Goal: Task Accomplishment & Management: Manage account settings

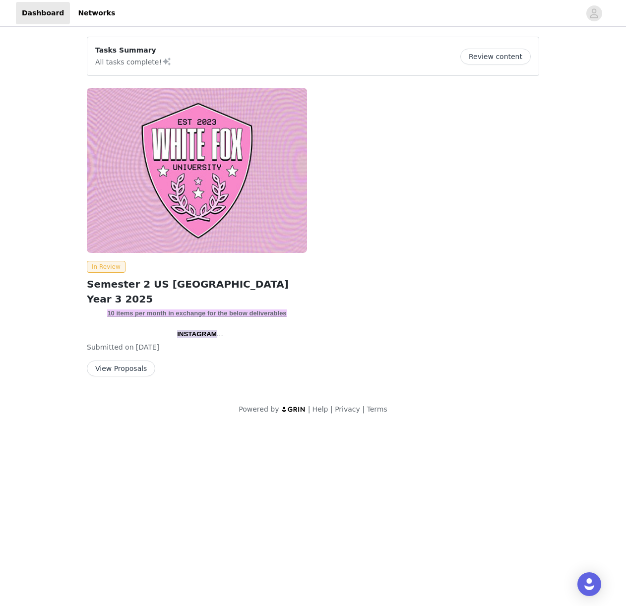
click at [119, 364] on button "View Proposals" at bounding box center [121, 369] width 68 height 16
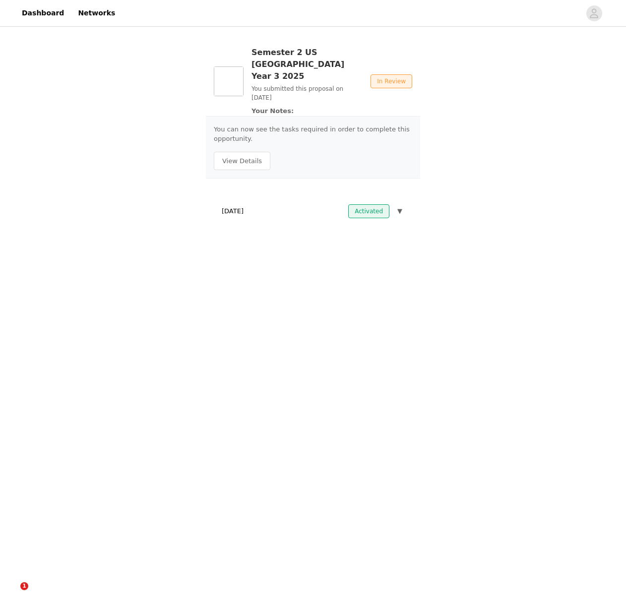
click at [401, 206] on span "▼" at bounding box center [399, 211] width 5 height 10
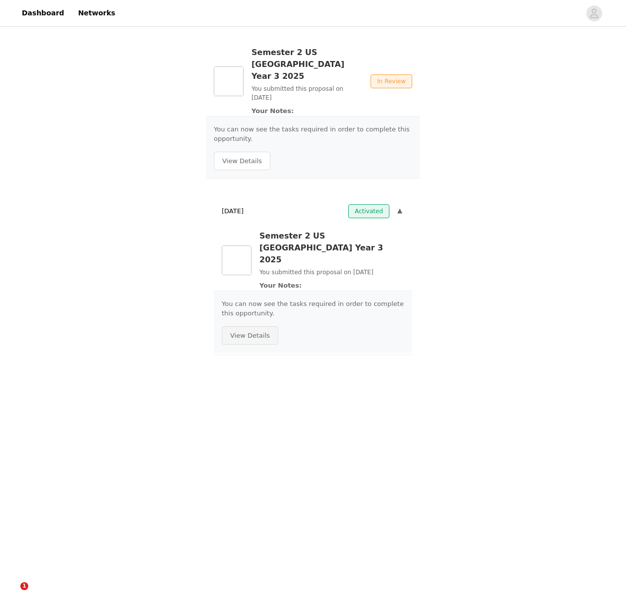
click at [254, 327] on button "View Details" at bounding box center [250, 336] width 57 height 19
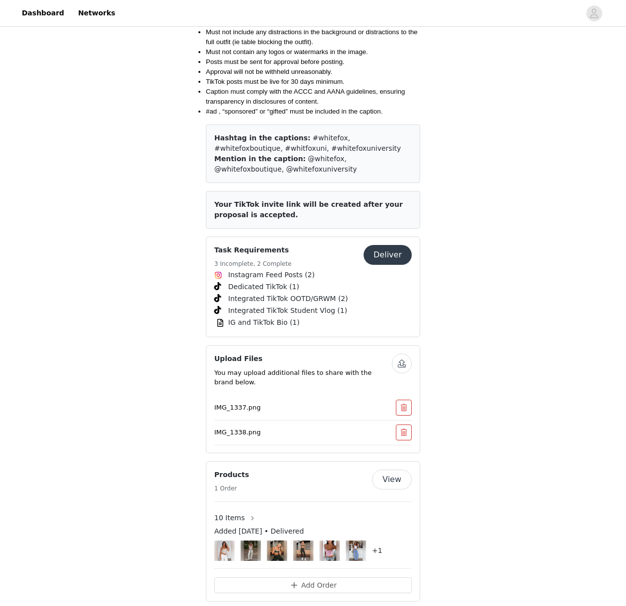
scroll to position [1282, 0]
